Goal: Information Seeking & Learning: Understand process/instructions

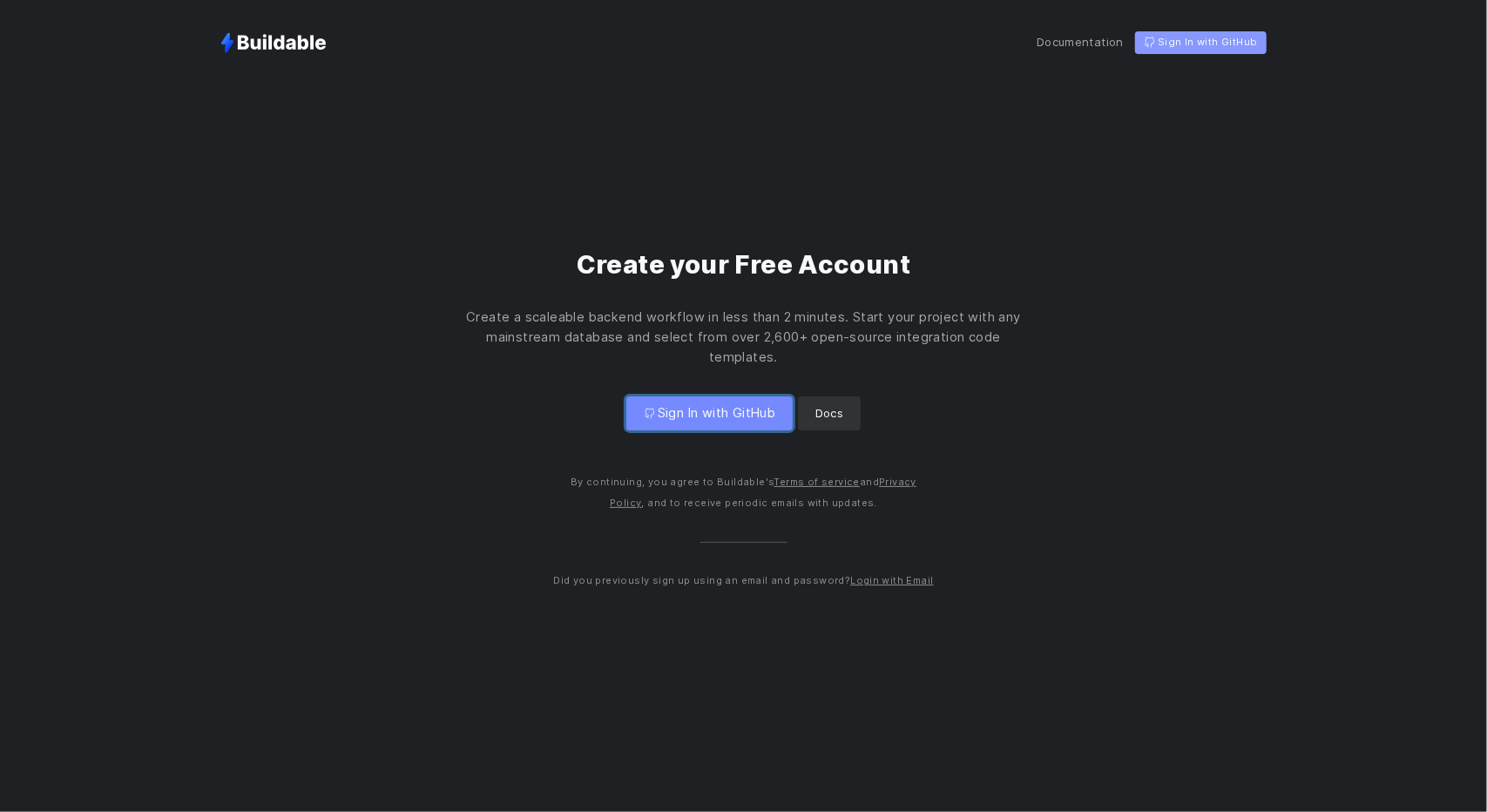
click at [687, 414] on span "Sign In with GitHub" at bounding box center [717, 413] width 118 height 20
click at [744, 418] on span "Sign In with GitHub" at bounding box center [717, 413] width 118 height 20
click at [826, 405] on p "Docs" at bounding box center [830, 413] width 29 height 20
click at [1105, 47] on p "Documentation" at bounding box center [1080, 42] width 87 height 20
click at [709, 426] on button "Sign In with GitHub" at bounding box center [710, 413] width 166 height 34
